Goal: Information Seeking & Learning: Learn about a topic

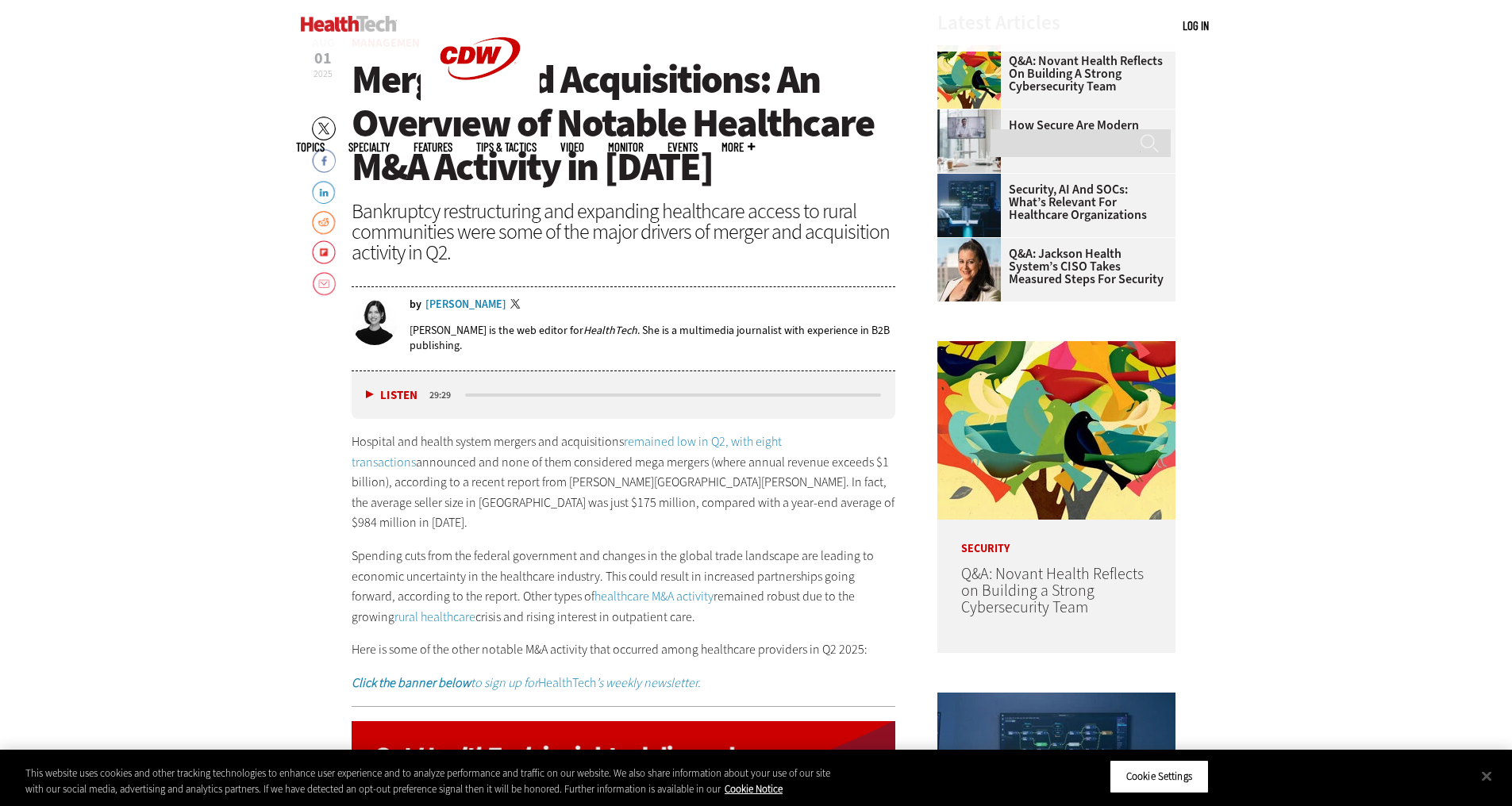
scroll to position [706, 0]
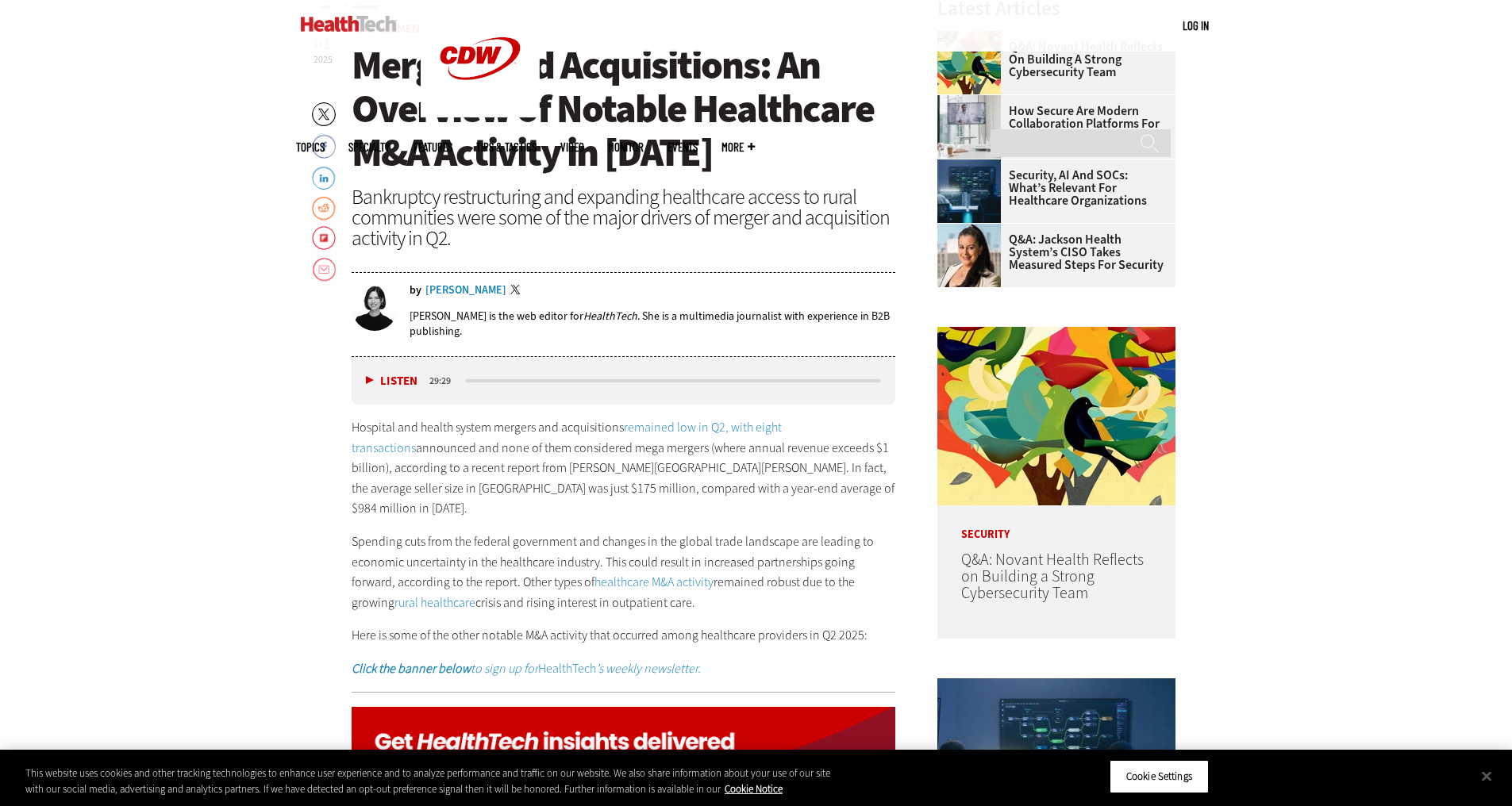
scroll to position [702, 0]
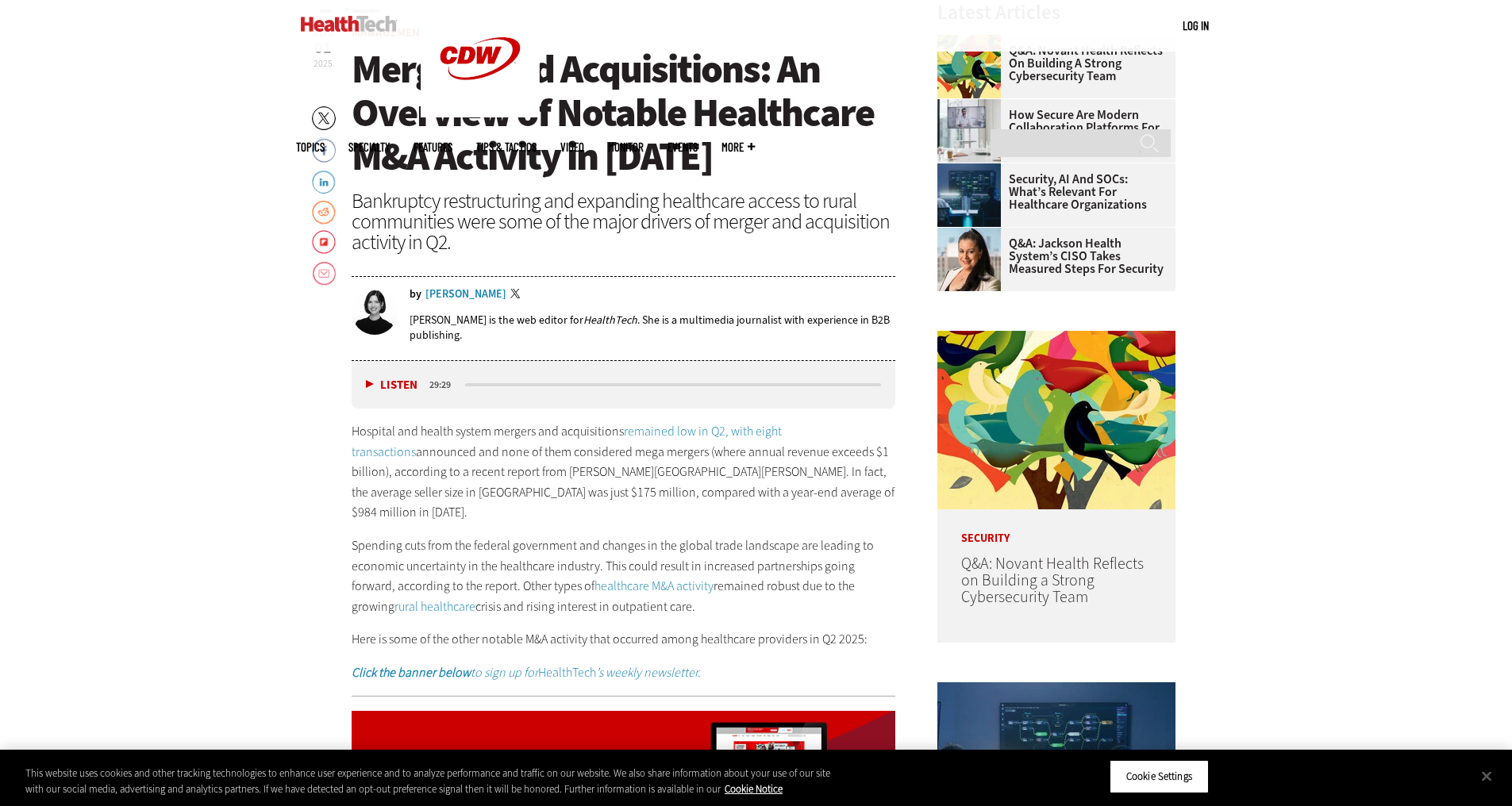
click at [508, 490] on p "Hospital and health system mergers and acquisitions remained low in Q2, with ei…" at bounding box center [624, 472] width 544 height 101
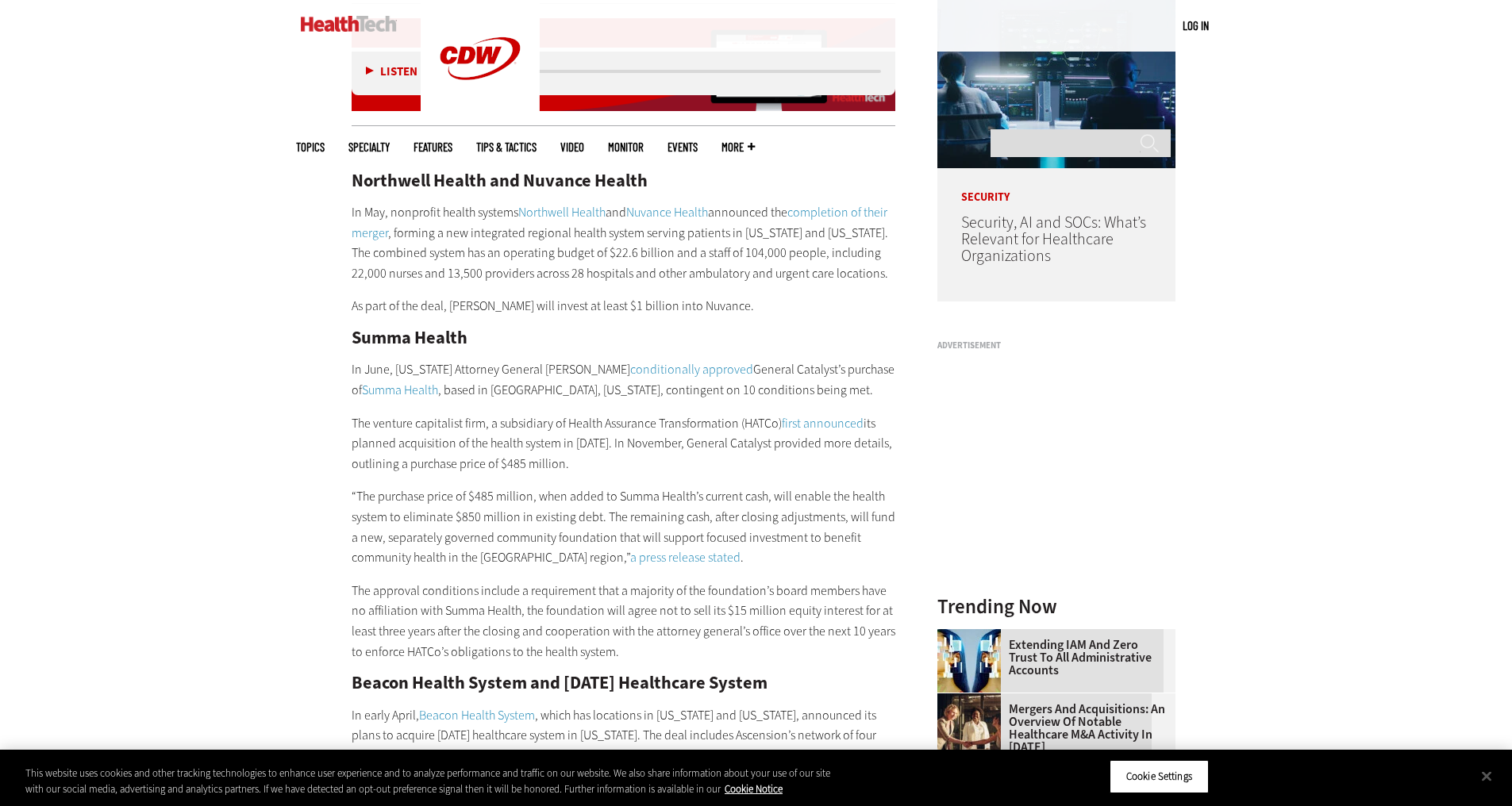
scroll to position [1404, 0]
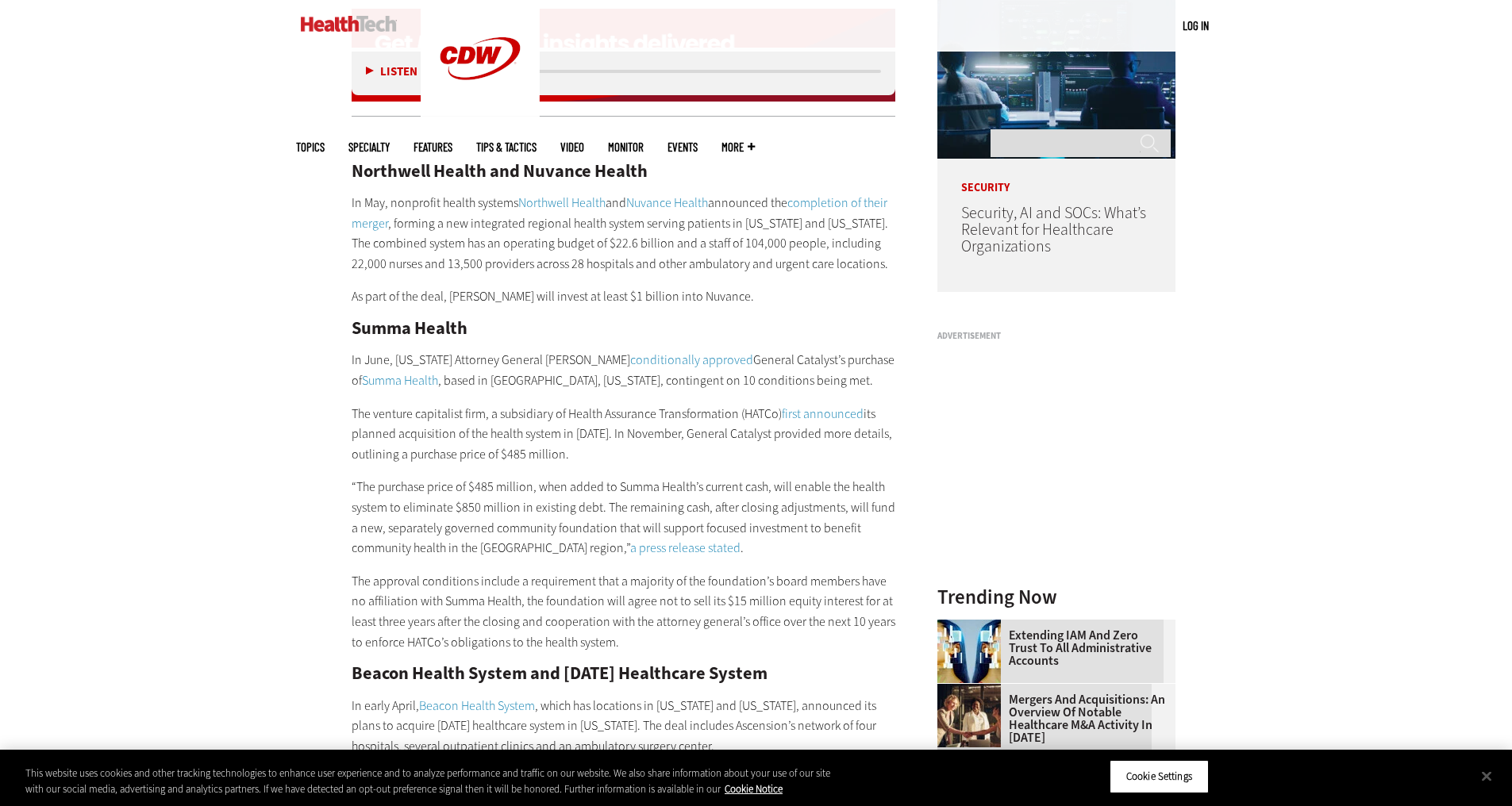
click at [496, 210] on p "In May, nonprofit health systems Northwell Health and Nuvance Health announced …" at bounding box center [624, 233] width 544 height 81
click at [523, 205] on p "In May, nonprofit health systems Northwell Health and Nuvance Health announced …" at bounding box center [624, 233] width 544 height 81
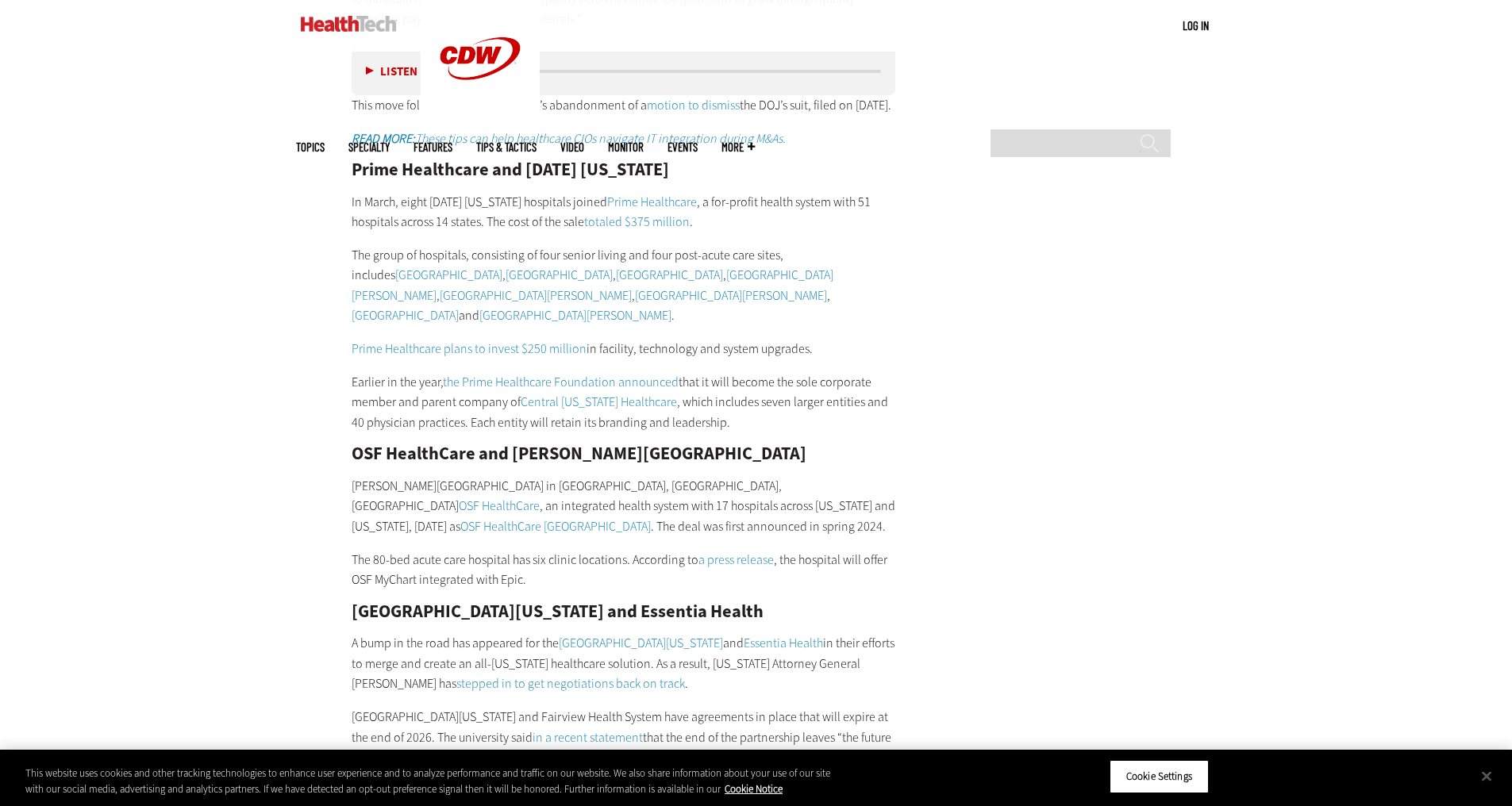
scroll to position [7130, 0]
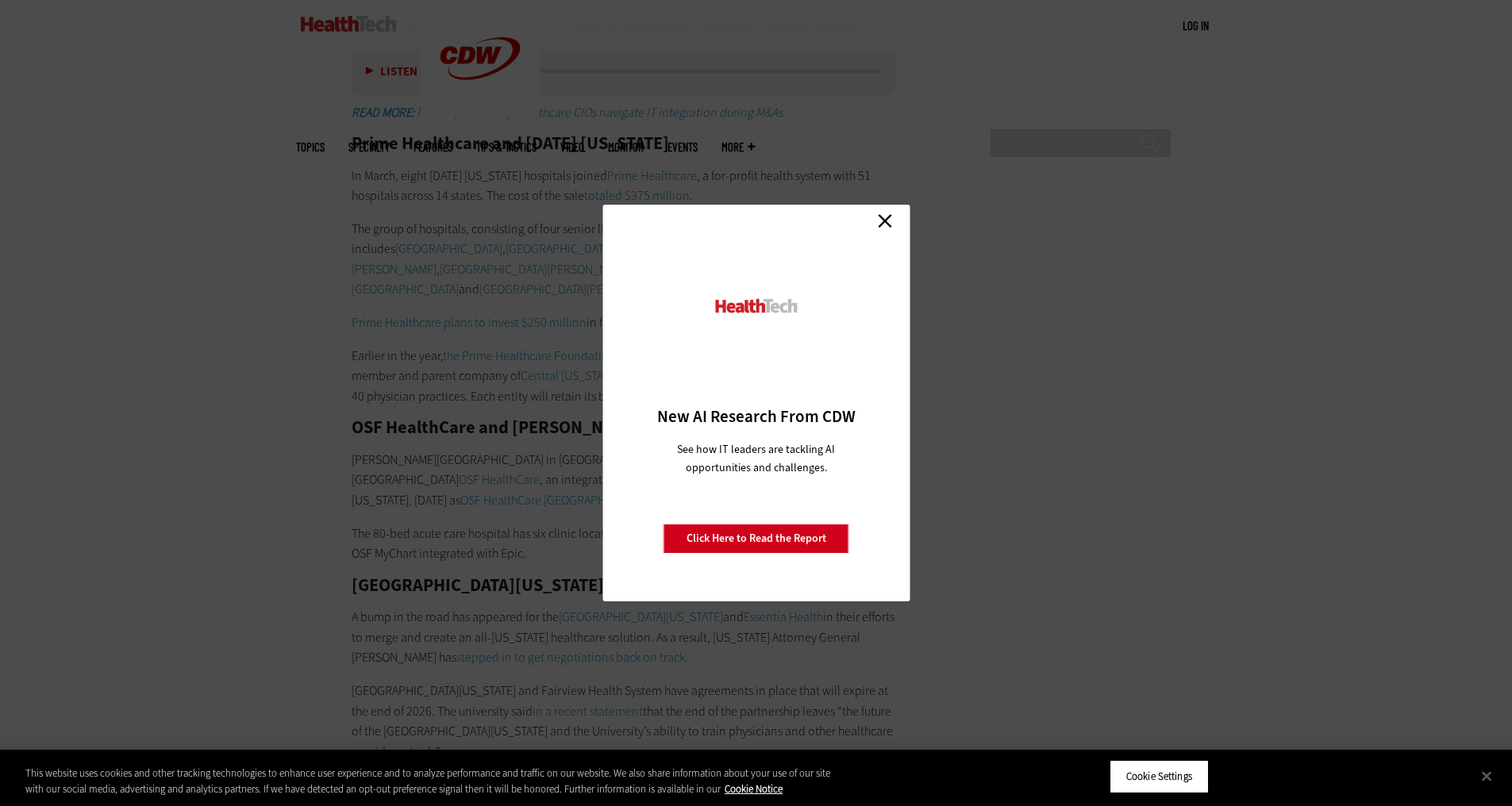
click at [886, 219] on link "Close" at bounding box center [885, 221] width 24 height 24
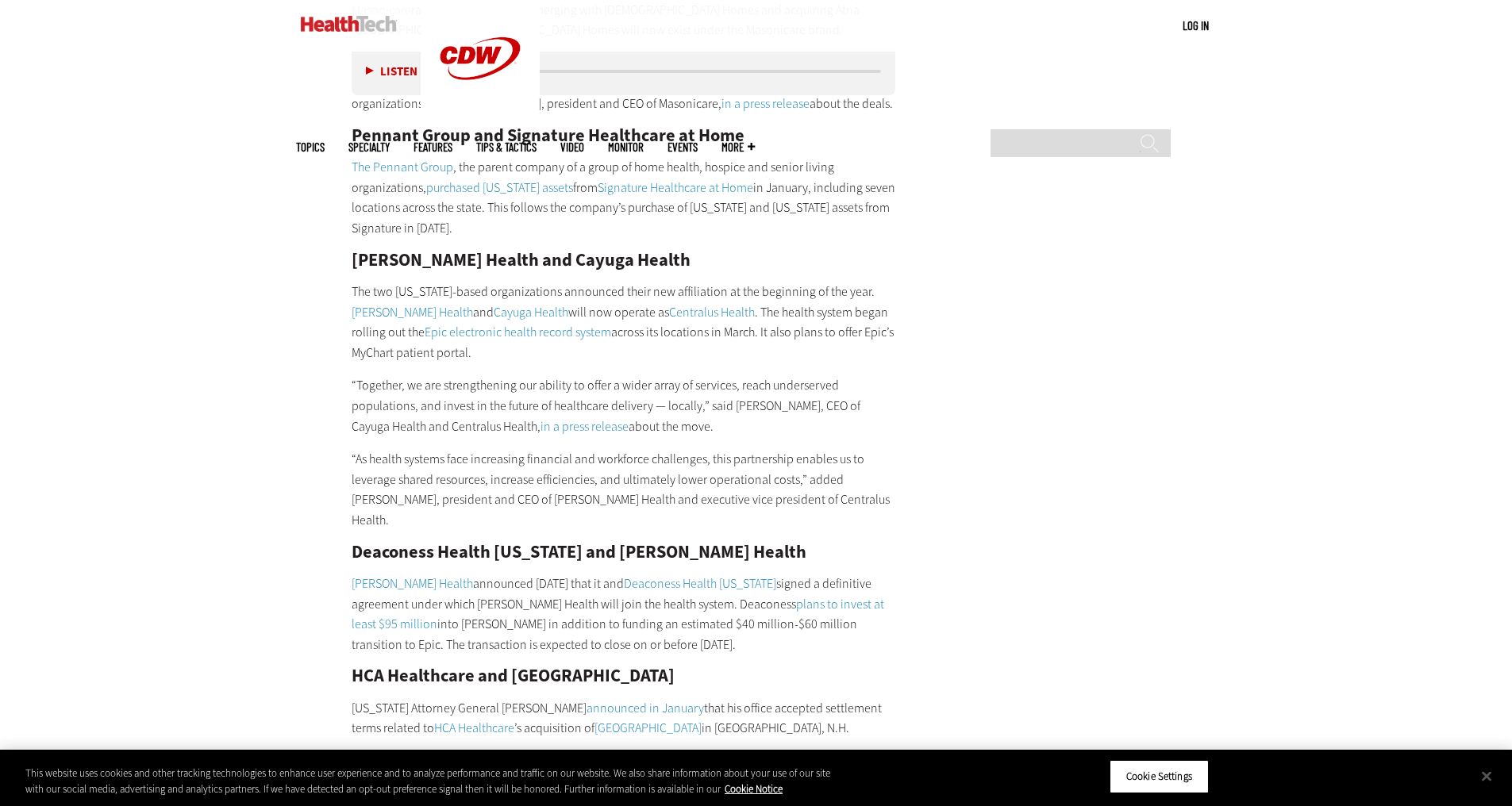
scroll to position [8477, 0]
